Goal: Task Accomplishment & Management: Use online tool/utility

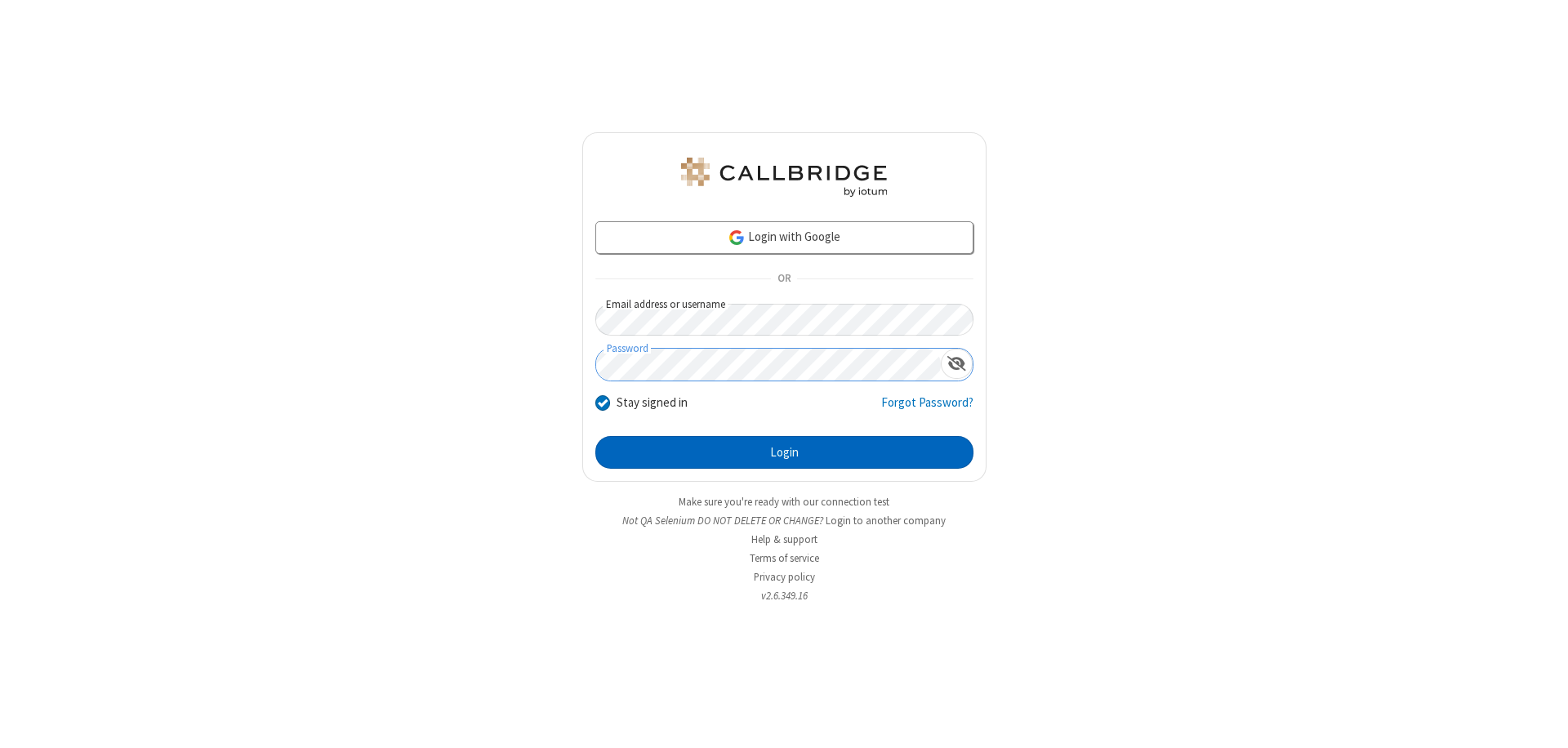
click at [784, 453] on button "Login" at bounding box center [784, 452] width 378 height 33
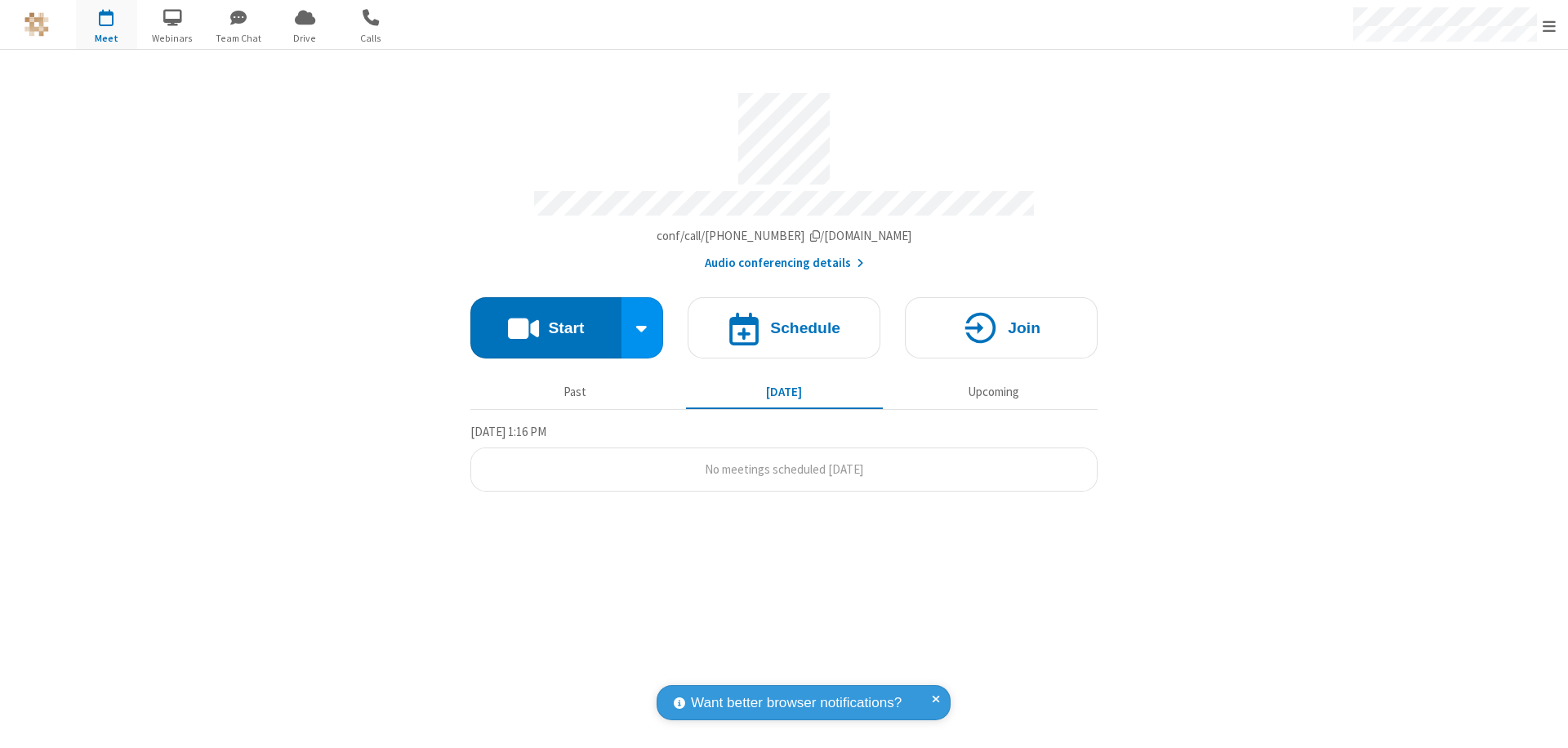
click at [546, 320] on button "Start" at bounding box center [546, 327] width 151 height 61
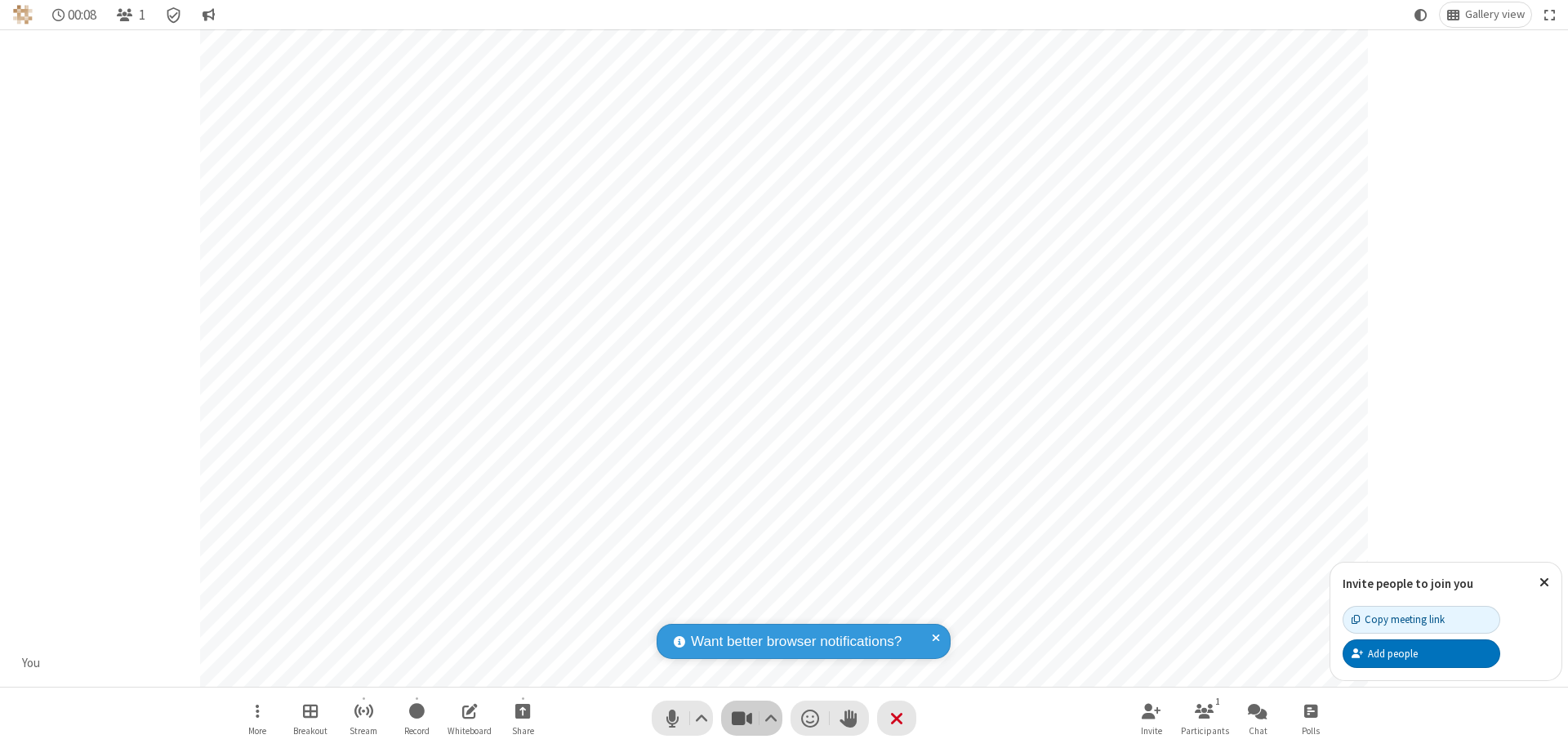
click at [742, 718] on span "Stop video (⌘+Shift+V)" at bounding box center [741, 718] width 24 height 23
click at [742, 718] on span "Start video (⌘+Shift+V)" at bounding box center [741, 718] width 24 height 23
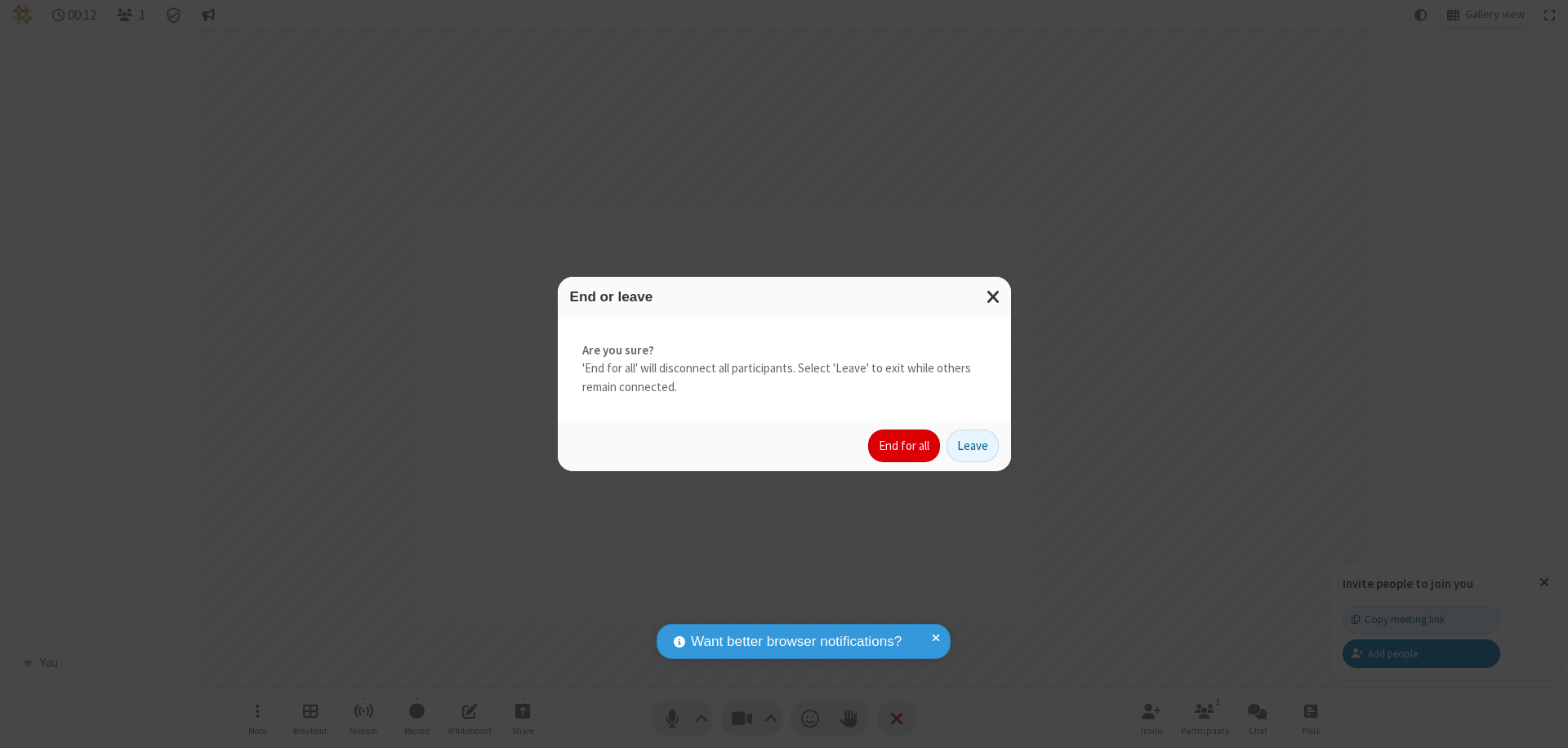
click at [904, 446] on button "End for all" at bounding box center [903, 446] width 72 height 33
